Goal: Task Accomplishment & Management: Use online tool/utility

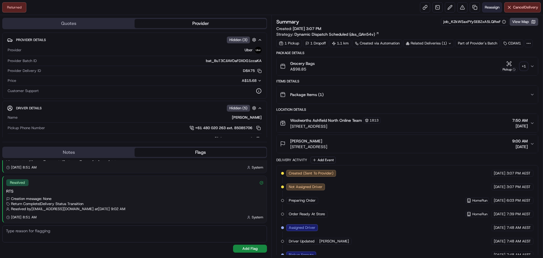
click at [491, 7] on span "Reassign" at bounding box center [492, 7] width 15 height 5
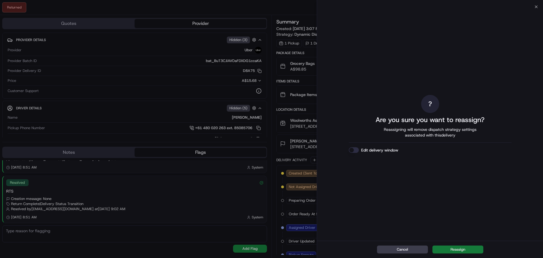
click at [463, 247] on button "Reassign" at bounding box center [457, 249] width 51 height 8
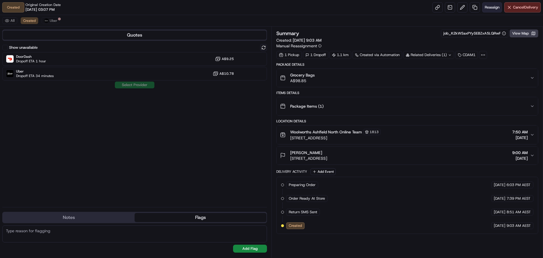
click at [494, 8] on span "Reassign" at bounding box center [492, 7] width 15 height 5
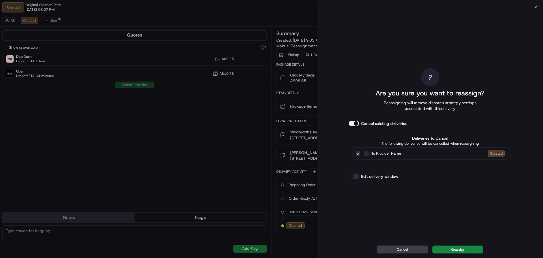
click at [357, 175] on button "Edit delivery window" at bounding box center [354, 176] width 10 height 6
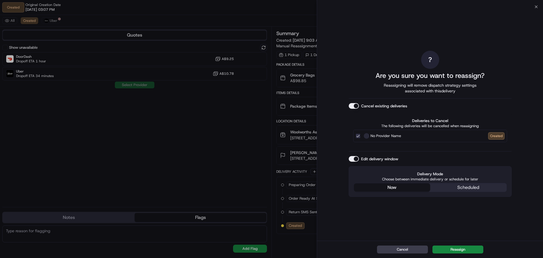
click at [415, 151] on div "? Are you sure you want to reassign? Reassigning will remove dispatch strategy …" at bounding box center [430, 123] width 163 height 231
click at [452, 250] on button "Reassign" at bounding box center [457, 249] width 51 height 8
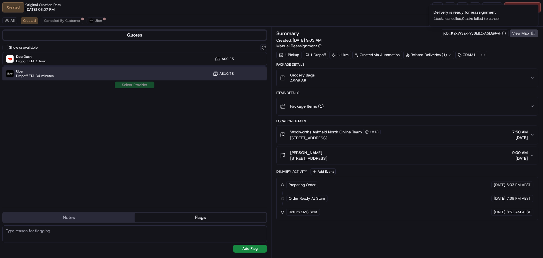
click at [154, 76] on div "Uber Dropoff ETA 34 minutes A$10.78" at bounding box center [134, 74] width 265 height 14
click at [143, 87] on button "Assign Provider" at bounding box center [135, 84] width 40 height 7
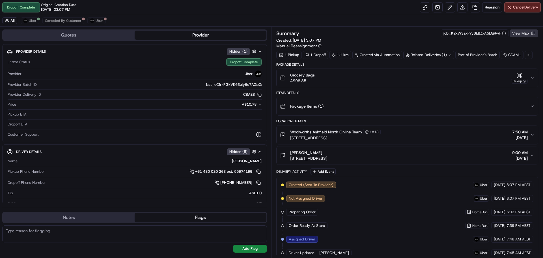
click at [524, 35] on button "View Map" at bounding box center [524, 33] width 29 height 8
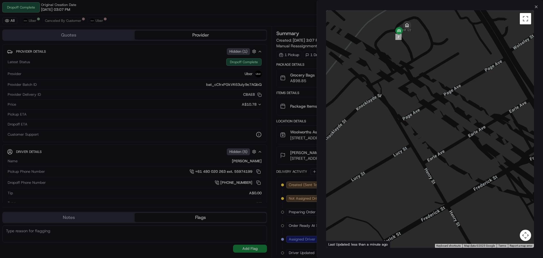
drag, startPoint x: 410, startPoint y: 39, endPoint x: 417, endPoint y: 72, distance: 33.6
click at [417, 72] on div at bounding box center [430, 128] width 208 height 237
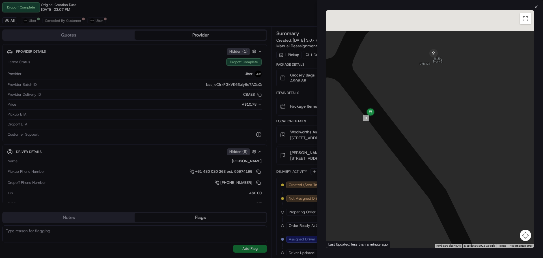
drag, startPoint x: 382, startPoint y: 103, endPoint x: 378, endPoint y: 141, distance: 38.6
click at [378, 141] on div at bounding box center [430, 128] width 208 height 237
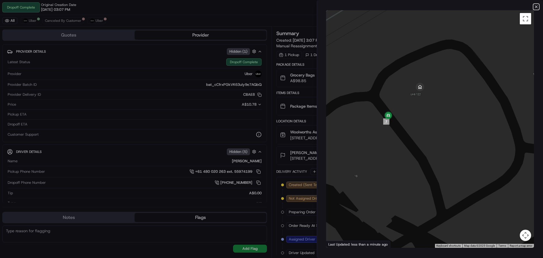
click at [535, 6] on icon "button" at bounding box center [536, 7] width 5 height 5
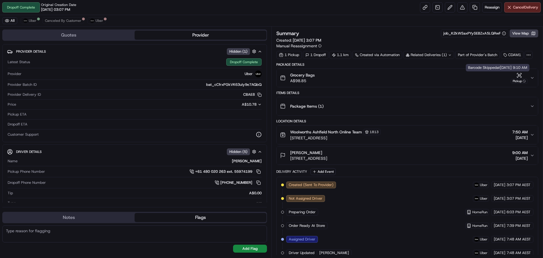
click at [523, 76] on div "Pickup" at bounding box center [519, 77] width 17 height 11
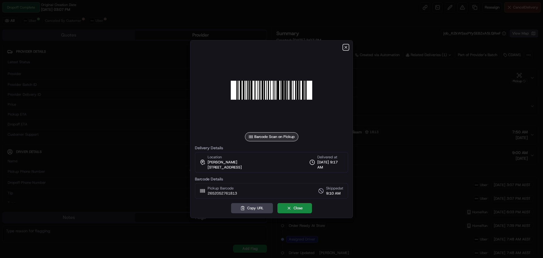
click at [346, 47] on icon "button" at bounding box center [346, 47] width 2 height 2
